Goal: Find specific page/section: Find specific page/section

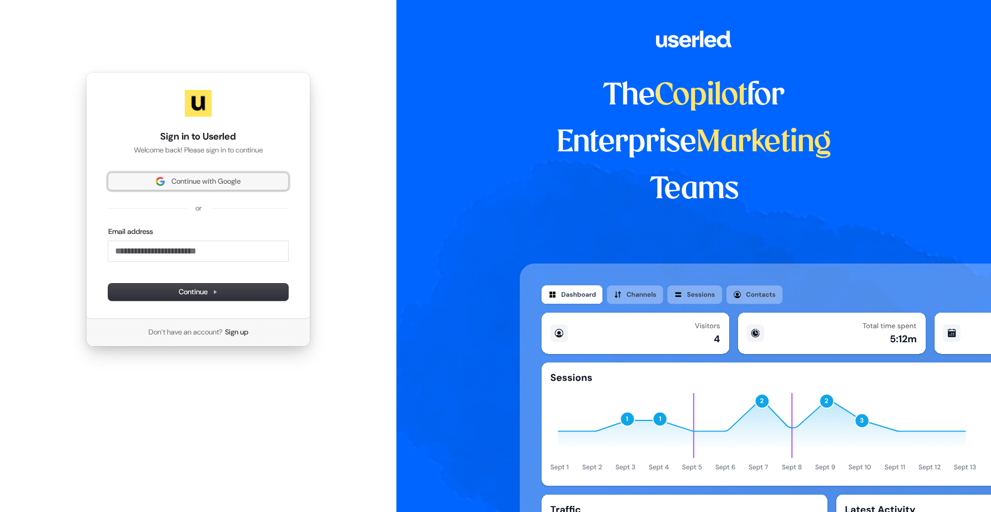
click at [226, 180] on span "Continue with Google" at bounding box center [205, 181] width 69 height 10
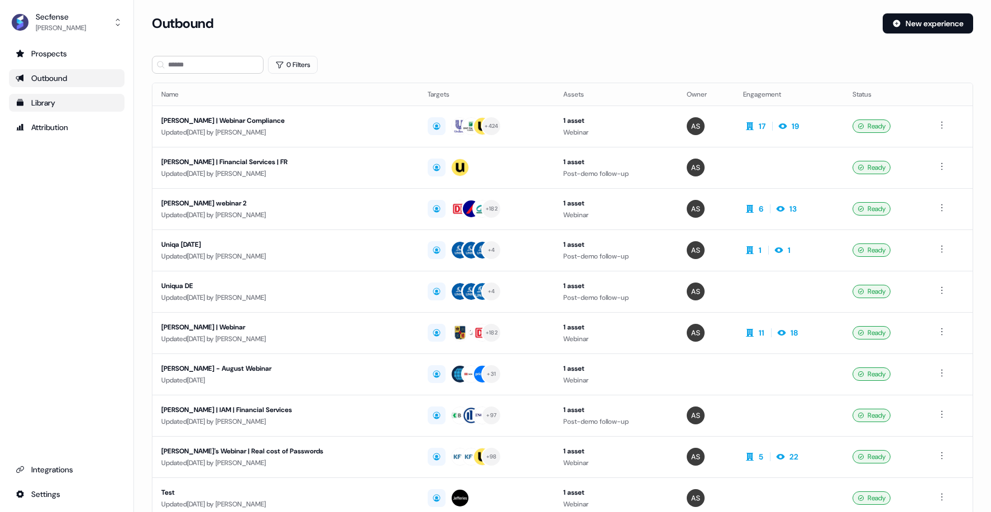
click at [51, 104] on div "Library" at bounding box center [67, 102] width 102 height 11
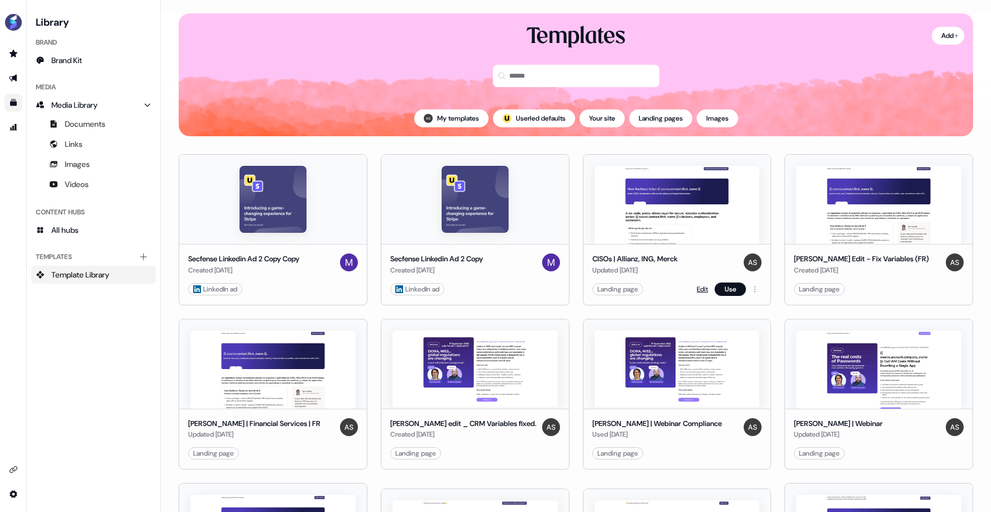
click at [699, 285] on link "Edit" at bounding box center [701, 288] width 11 height 11
